Goal: Information Seeking & Learning: Check status

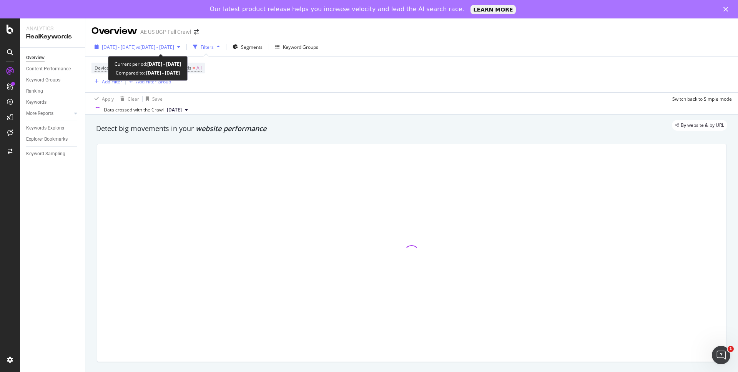
click at [174, 44] on span "vs 2021 Sep. 12th - Sep. 18th" at bounding box center [155, 47] width 38 height 7
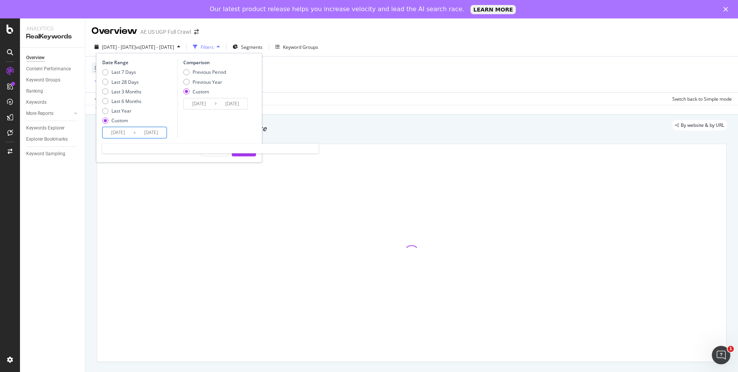
click at [123, 136] on input "[DATE]" at bounding box center [118, 132] width 31 height 11
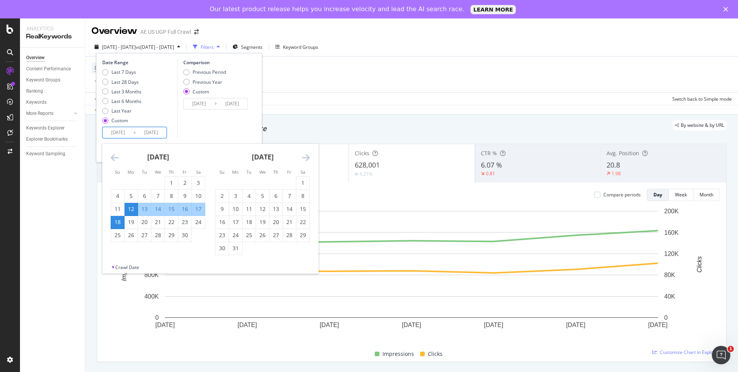
click at [306, 158] on icon "Move forward to switch to the next month." at bounding box center [306, 157] width 8 height 9
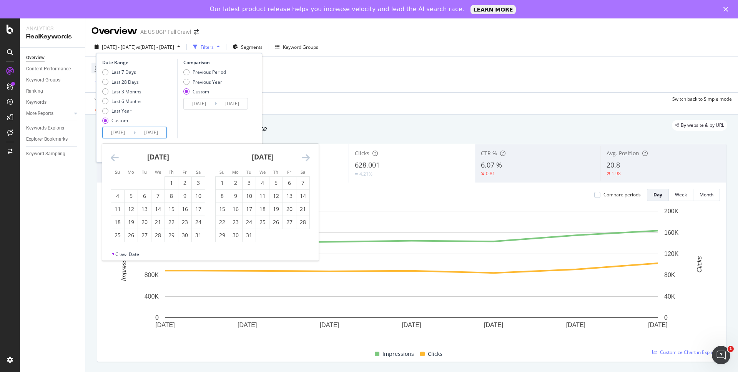
click at [306, 158] on icon "Move forward to switch to the next month." at bounding box center [306, 157] width 8 height 9
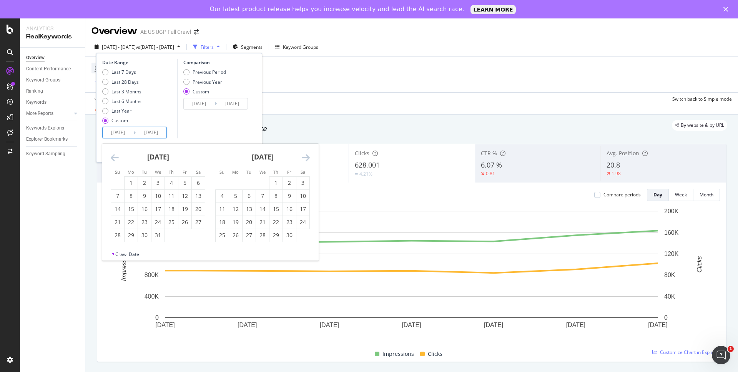
click at [306, 158] on icon "Move forward to switch to the next month." at bounding box center [306, 157] width 8 height 9
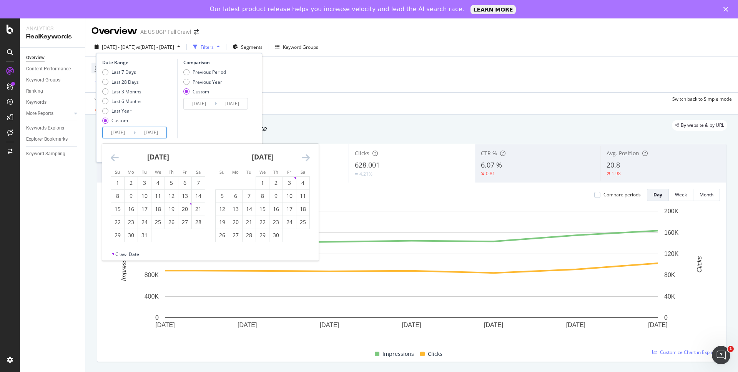
click at [306, 158] on icon "Move forward to switch to the next month." at bounding box center [306, 157] width 8 height 9
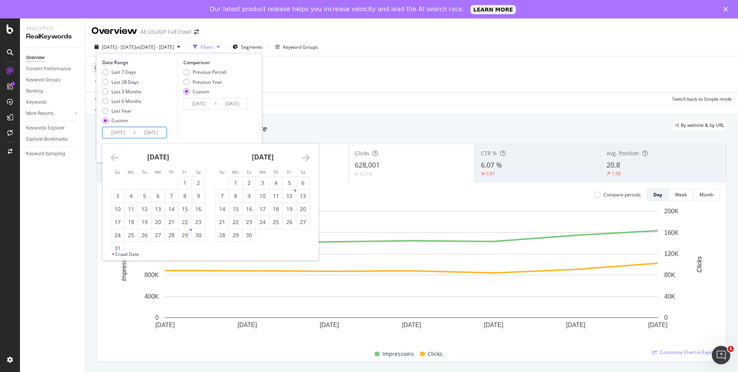
click at [306, 158] on icon "Move forward to switch to the next month." at bounding box center [306, 157] width 8 height 9
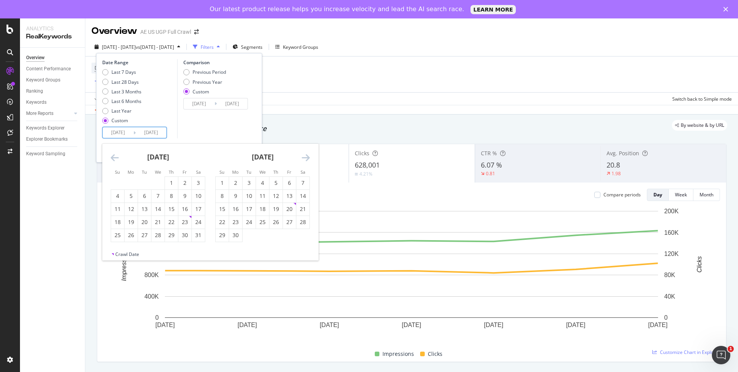
click at [306, 158] on icon "Move forward to switch to the next month." at bounding box center [306, 157] width 8 height 9
click at [260, 183] on div "1" at bounding box center [262, 183] width 13 height 8
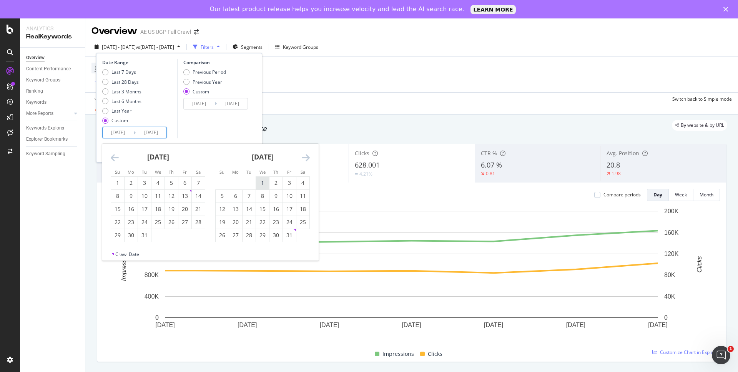
type input "2025/01/01"
click at [308, 156] on icon "Move forward to switch to the next month." at bounding box center [306, 157] width 8 height 9
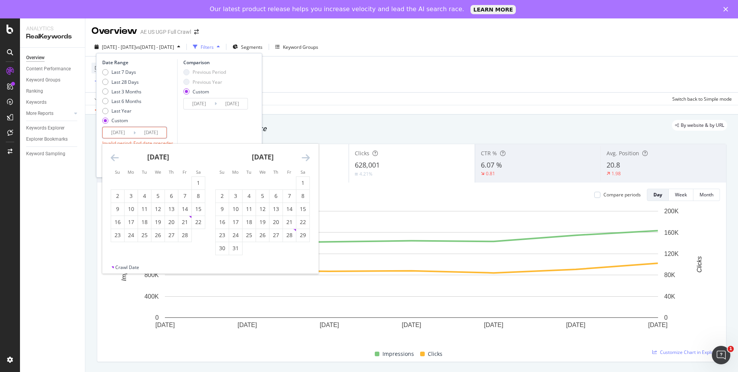
click at [308, 156] on icon "Move forward to switch to the next month." at bounding box center [306, 157] width 8 height 9
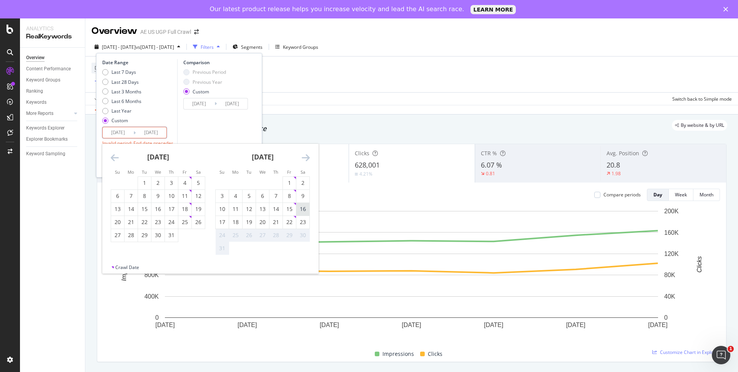
click at [300, 205] on div "16" at bounding box center [302, 209] width 13 height 8
type input "2025/08/16"
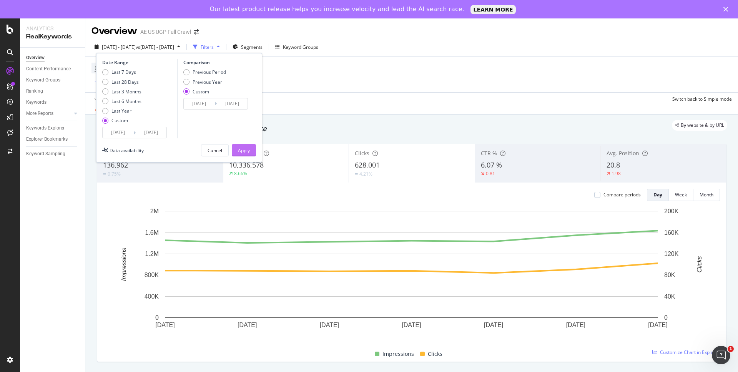
click at [245, 155] on div "Apply" at bounding box center [244, 151] width 12 height 12
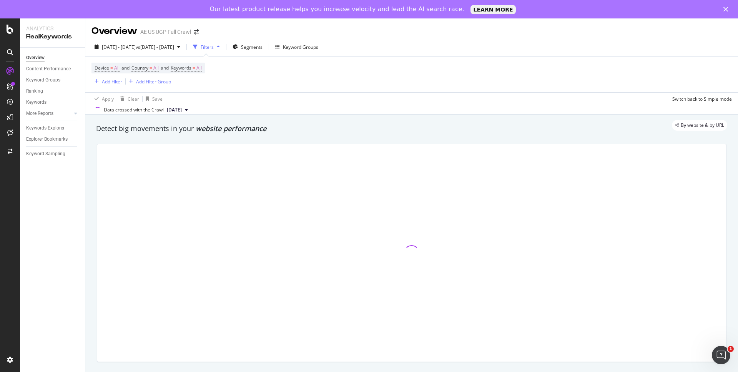
click at [111, 83] on div "Add Filter" at bounding box center [112, 81] width 20 height 7
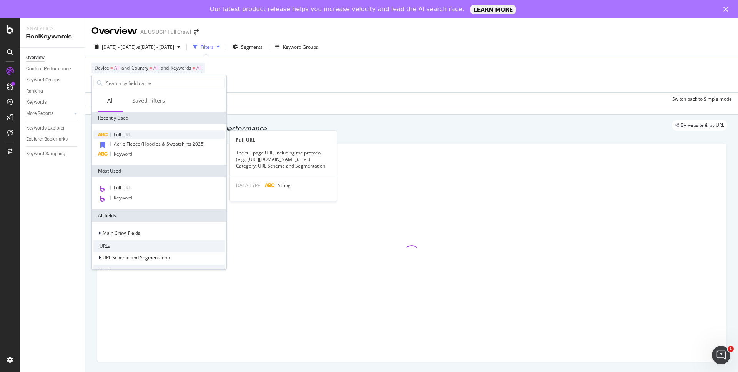
click at [126, 135] on span "Full URL" at bounding box center [122, 134] width 17 height 7
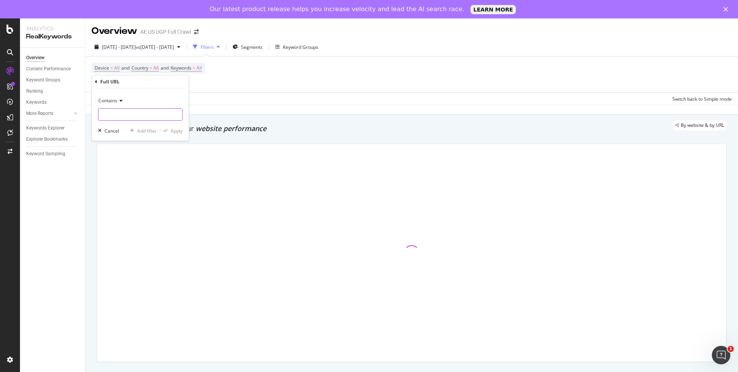
click at [119, 117] on input "text" at bounding box center [140, 114] width 84 height 12
paste input "period-underwear"
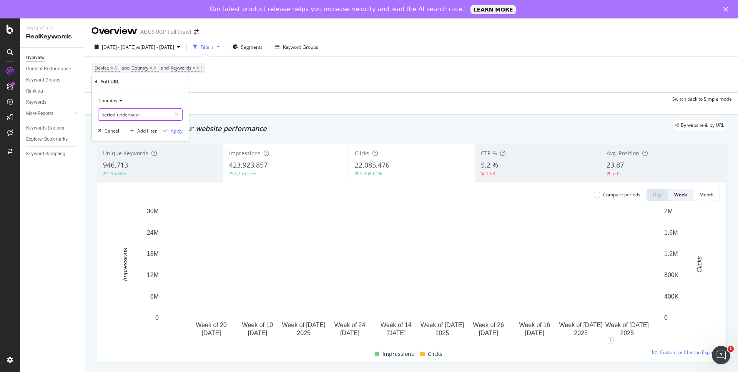
type input "period-underwear"
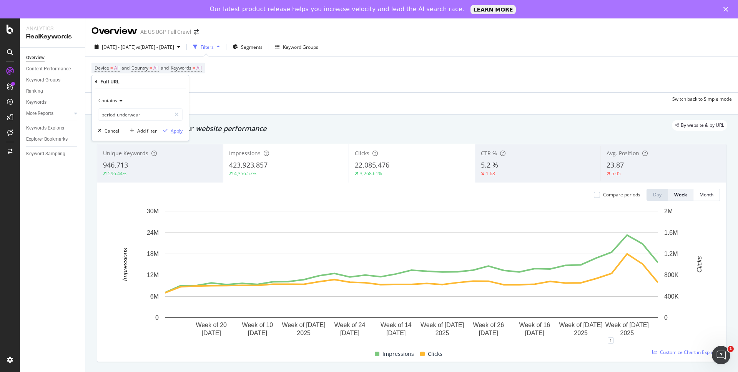
click at [176, 131] on div "Apply" at bounding box center [177, 131] width 12 height 7
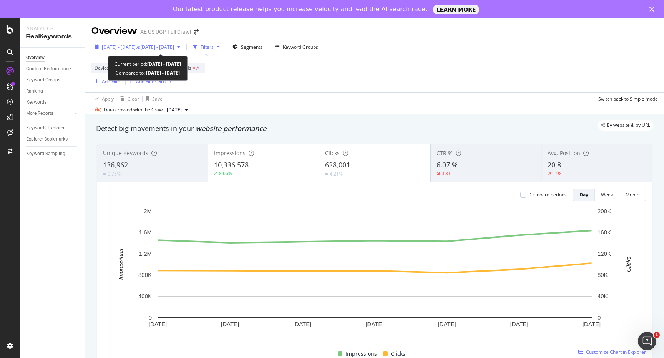
click at [183, 51] on div "[DATE] - [DATE] vs [DATE] - [DATE]" at bounding box center [138, 47] width 92 height 12
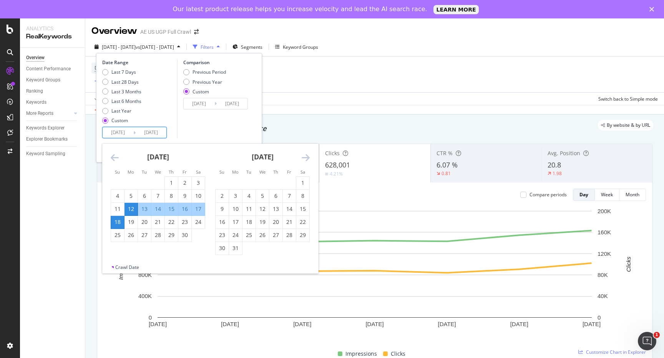
click at [121, 135] on input "[DATE]" at bounding box center [118, 132] width 31 height 11
click at [306, 157] on icon "Move forward to switch to the next month." at bounding box center [306, 157] width 8 height 9
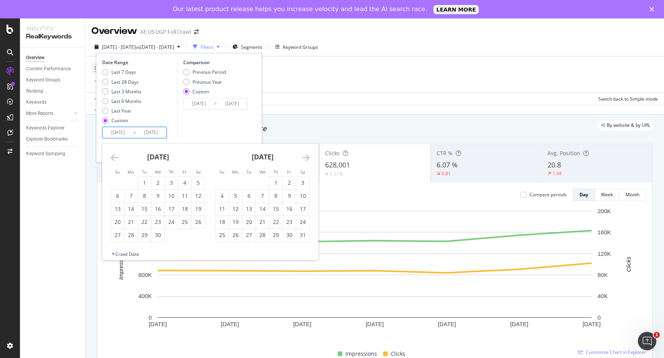
click at [306, 157] on icon "Move forward to switch to the next month." at bounding box center [306, 157] width 8 height 9
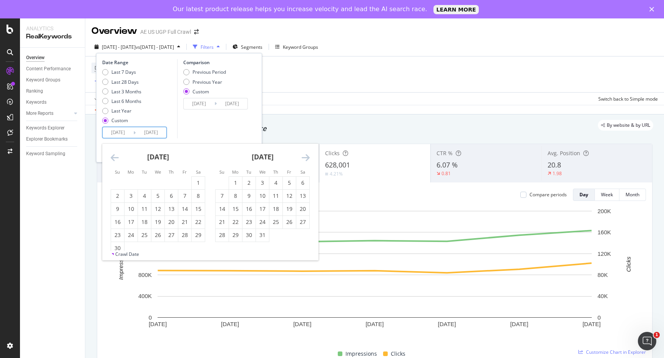
click at [306, 157] on icon "Move forward to switch to the next month." at bounding box center [306, 157] width 8 height 9
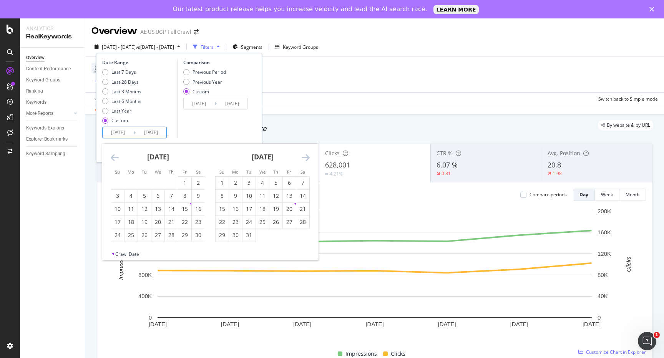
click at [306, 157] on icon "Move forward to switch to the next month." at bounding box center [306, 157] width 8 height 9
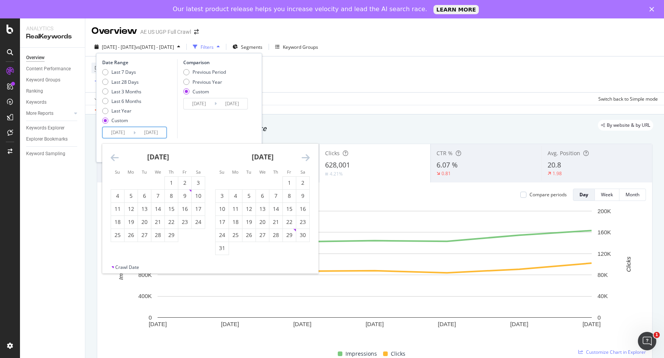
click at [306, 157] on icon "Move forward to switch to the next month." at bounding box center [306, 157] width 8 height 9
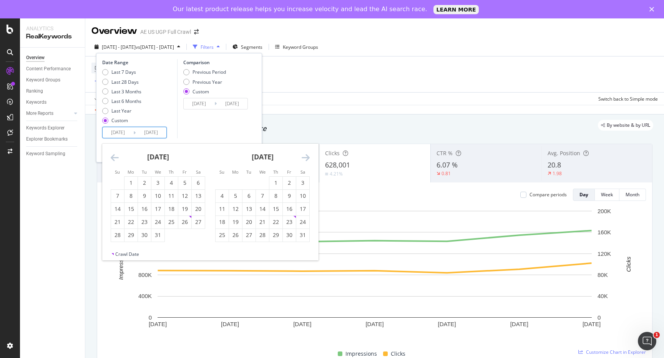
click at [306, 157] on icon "Move forward to switch to the next month." at bounding box center [306, 157] width 8 height 9
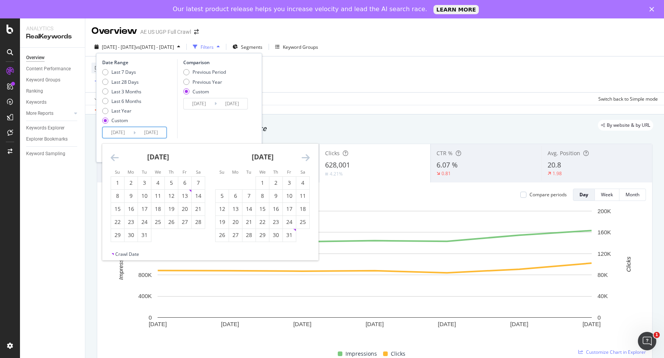
click at [306, 157] on icon "Move forward to switch to the next month." at bounding box center [306, 157] width 8 height 9
click at [307, 158] on icon "Move forward to switch to the next month." at bounding box center [306, 157] width 8 height 9
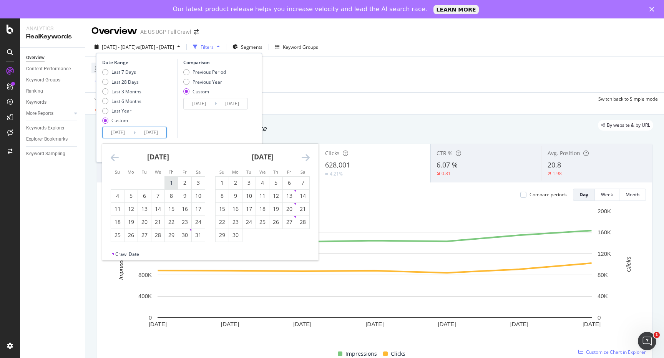
click at [169, 182] on div "1" at bounding box center [171, 183] width 13 height 8
type input "[DATE]"
click at [308, 156] on icon "Move forward to switch to the next month." at bounding box center [306, 157] width 8 height 9
click at [279, 235] on div "31" at bounding box center [276, 235] width 13 height 8
type input "[DATE]"
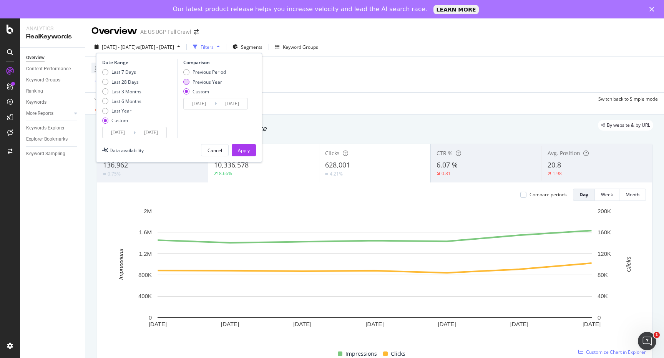
click at [213, 82] on div "Previous Year" at bounding box center [208, 82] width 30 height 7
type input "[DATE]"
click at [245, 149] on div "Apply" at bounding box center [244, 150] width 12 height 7
